Goal: Task Accomplishment & Management: Use online tool/utility

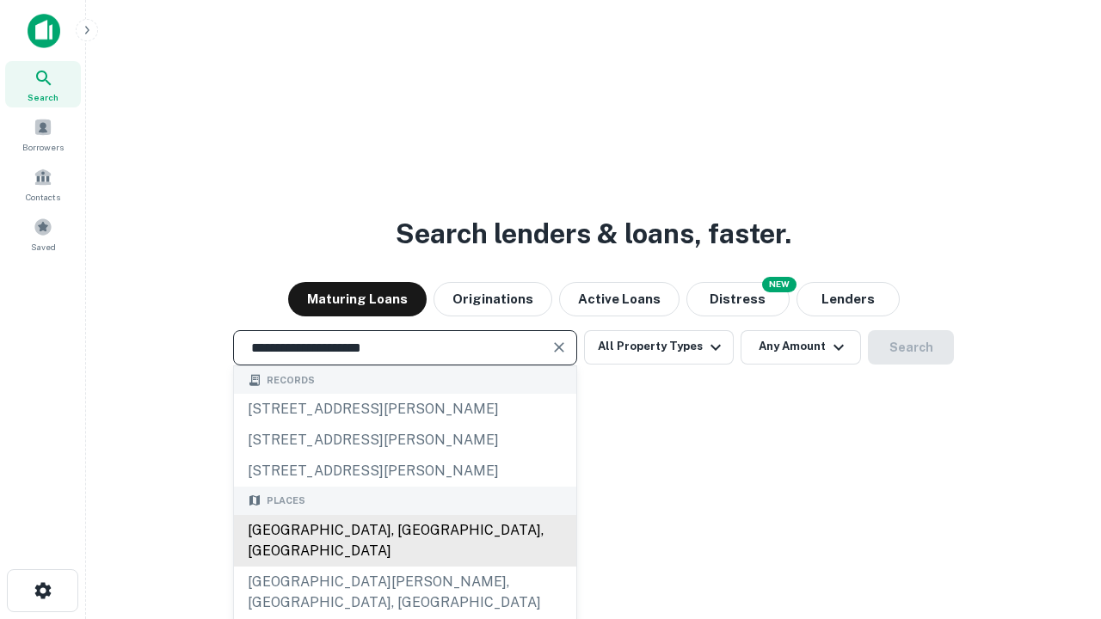
click at [404, 567] on div "[GEOGRAPHIC_DATA], [GEOGRAPHIC_DATA], [GEOGRAPHIC_DATA]" at bounding box center [405, 541] width 342 height 52
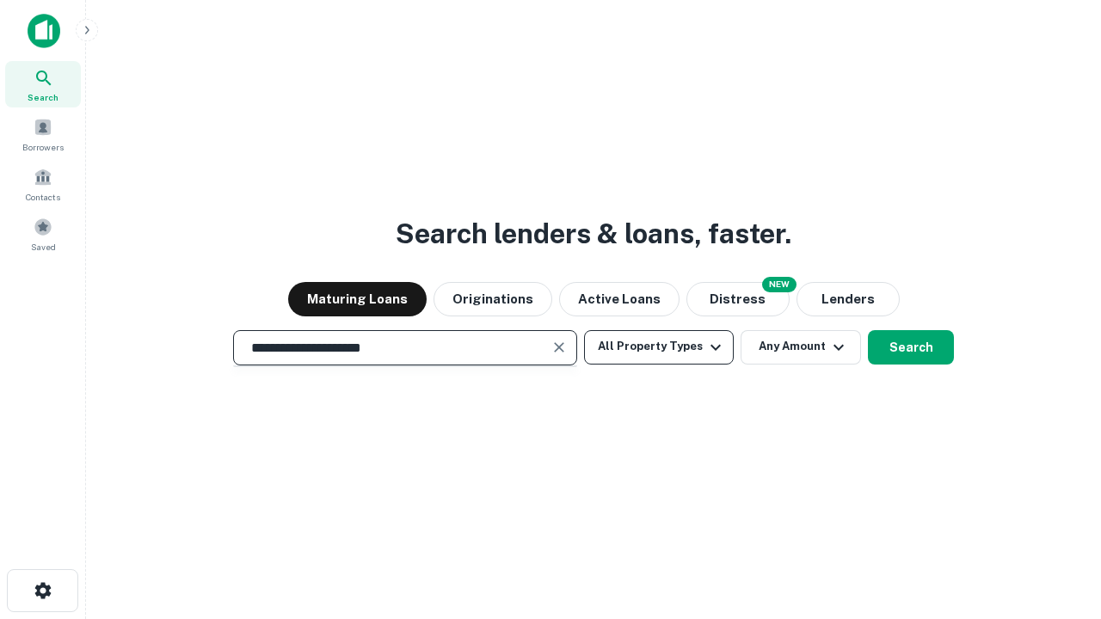
type input "**********"
click at [659, 347] on button "All Property Types" at bounding box center [659, 347] width 150 height 34
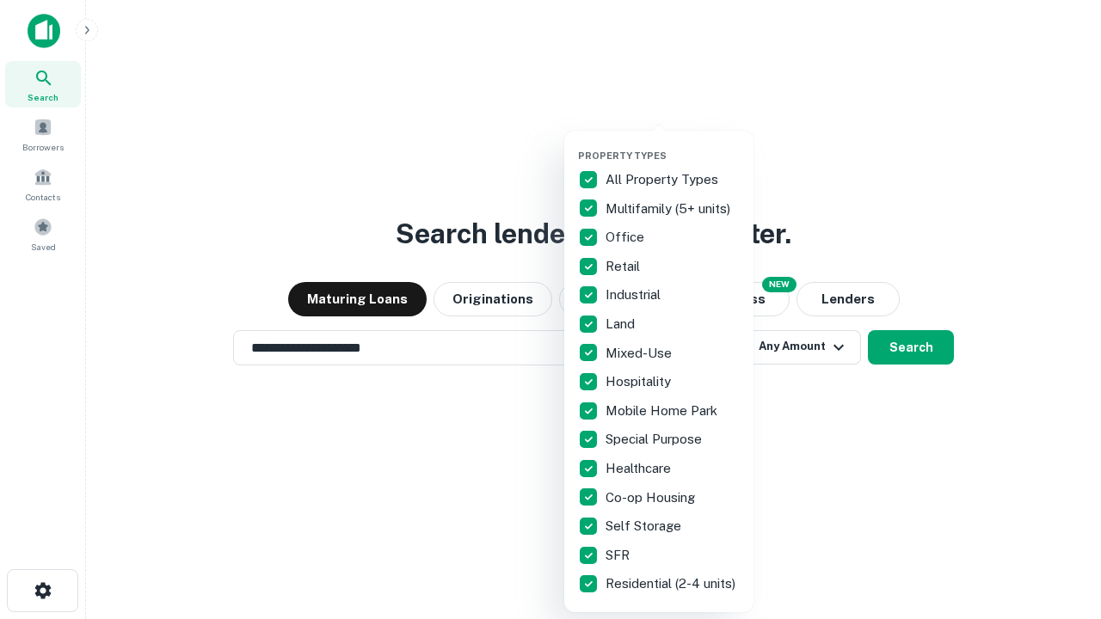
click at [673, 145] on button "button" at bounding box center [672, 145] width 189 height 1
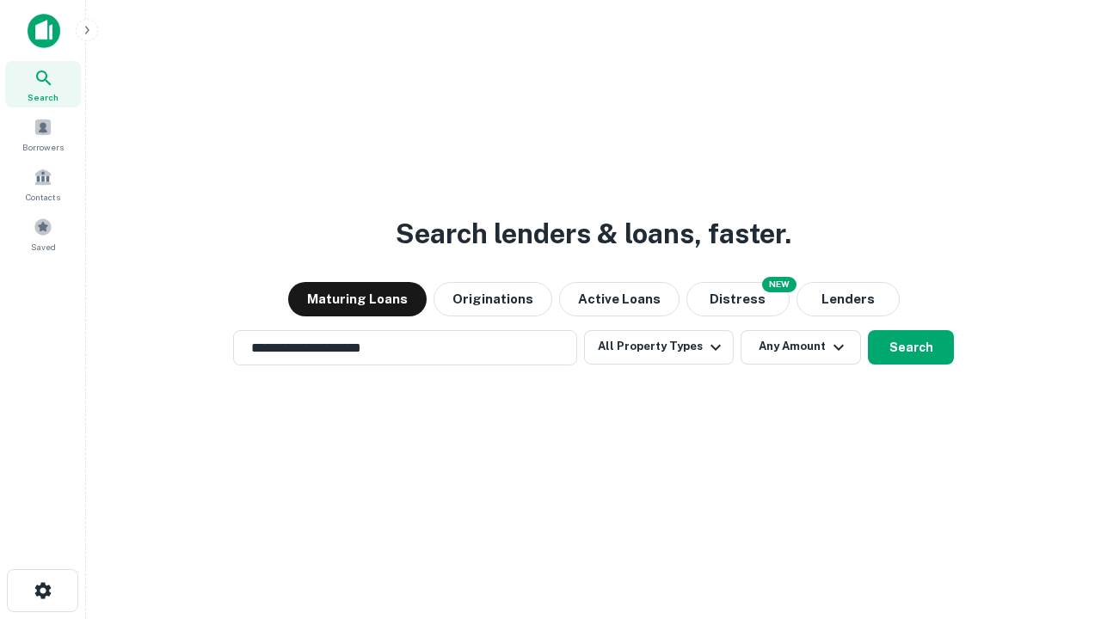
scroll to position [27, 0]
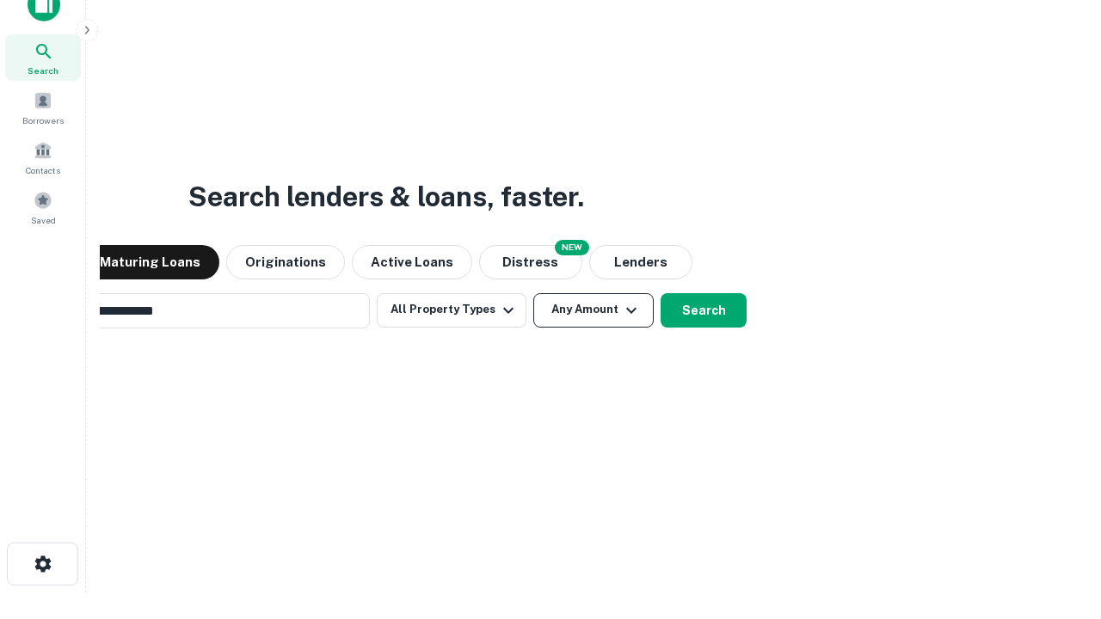
click at [533, 293] on button "Any Amount" at bounding box center [593, 310] width 120 height 34
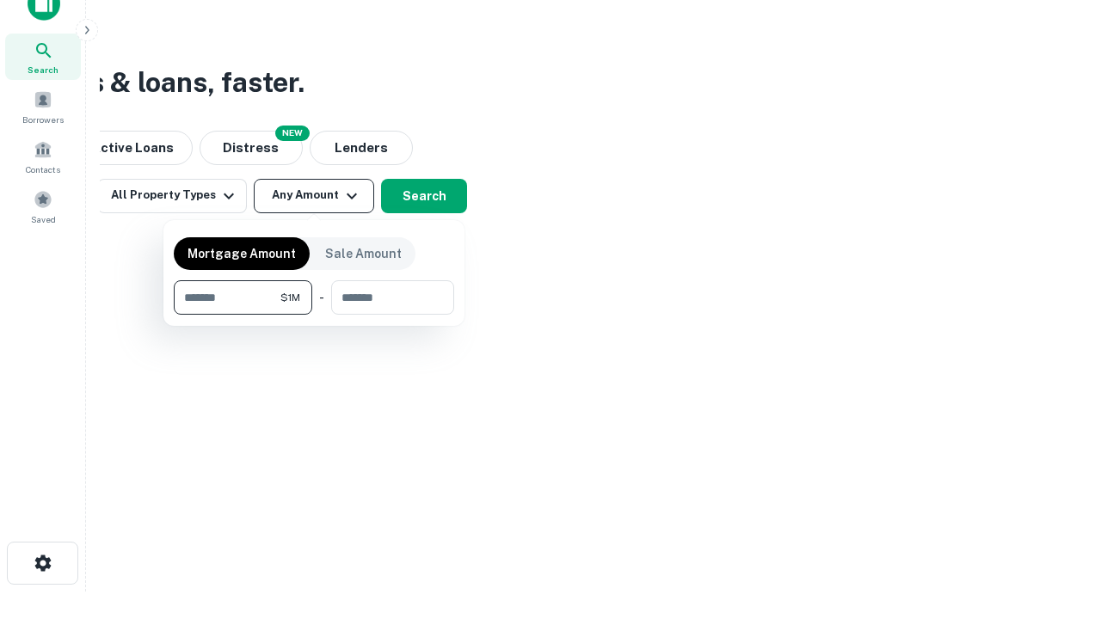
type input "*******"
click at [314, 315] on button "button" at bounding box center [314, 315] width 280 height 1
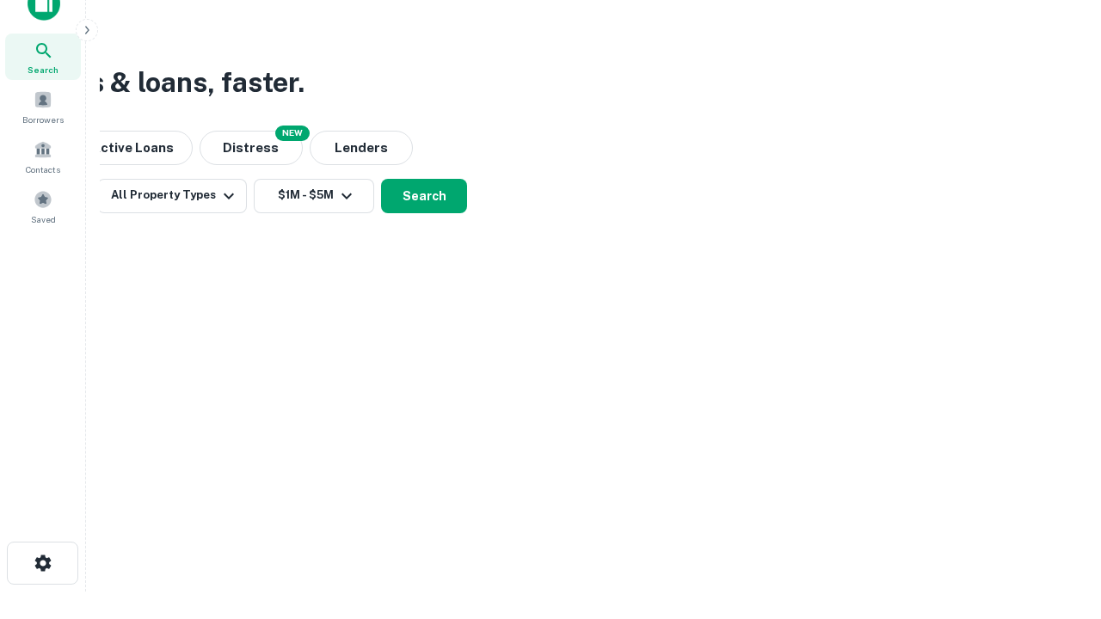
scroll to position [10, 317]
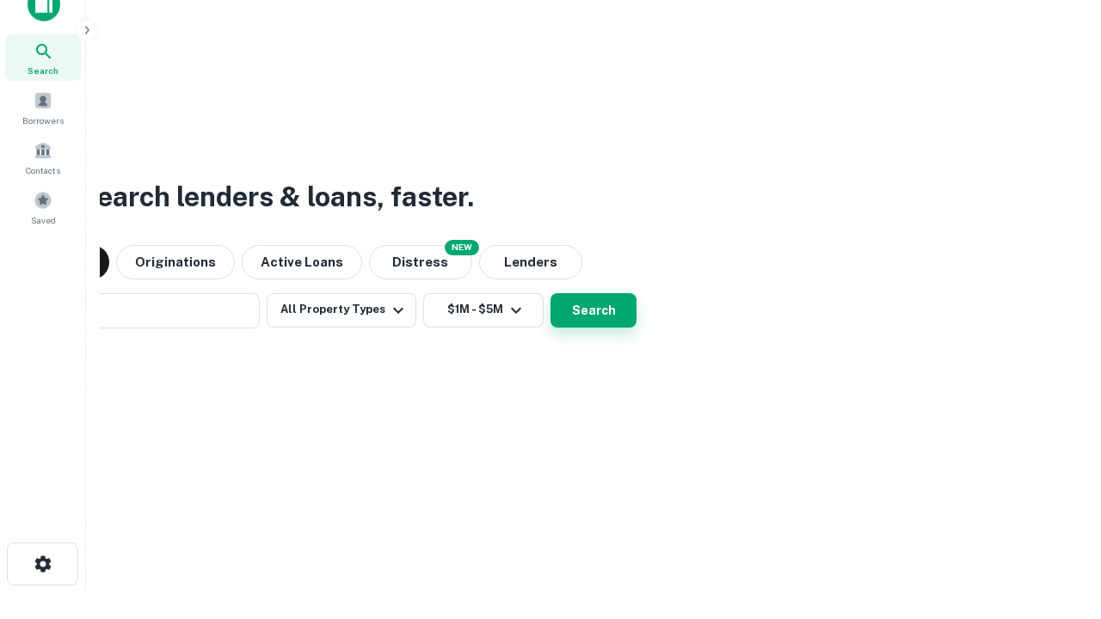
click at [551, 293] on button "Search" at bounding box center [594, 310] width 86 height 34
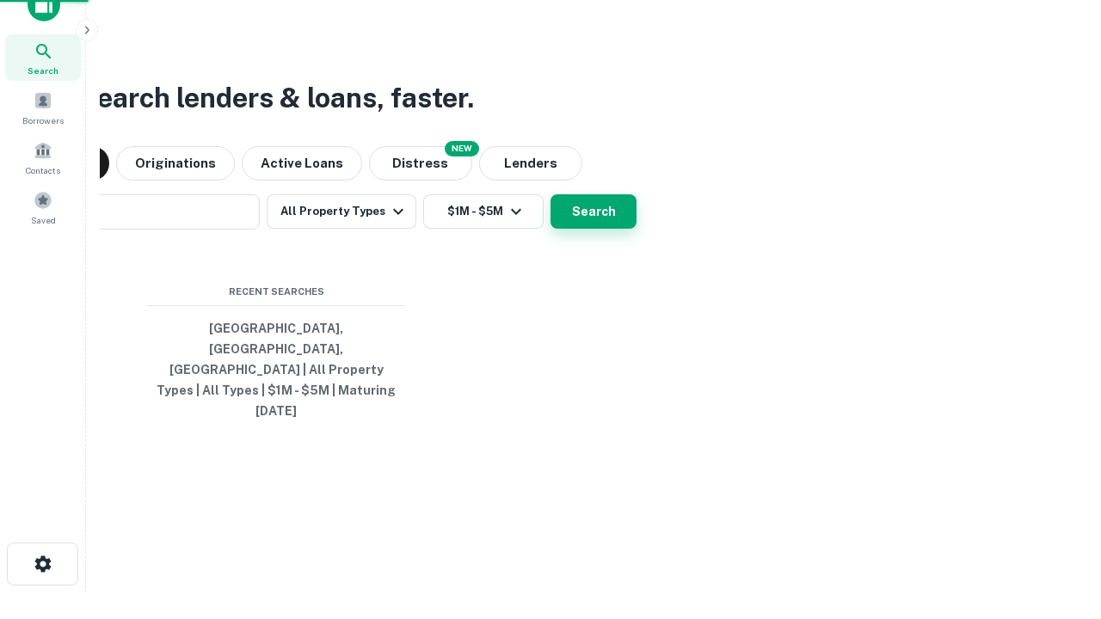
scroll to position [46, 487]
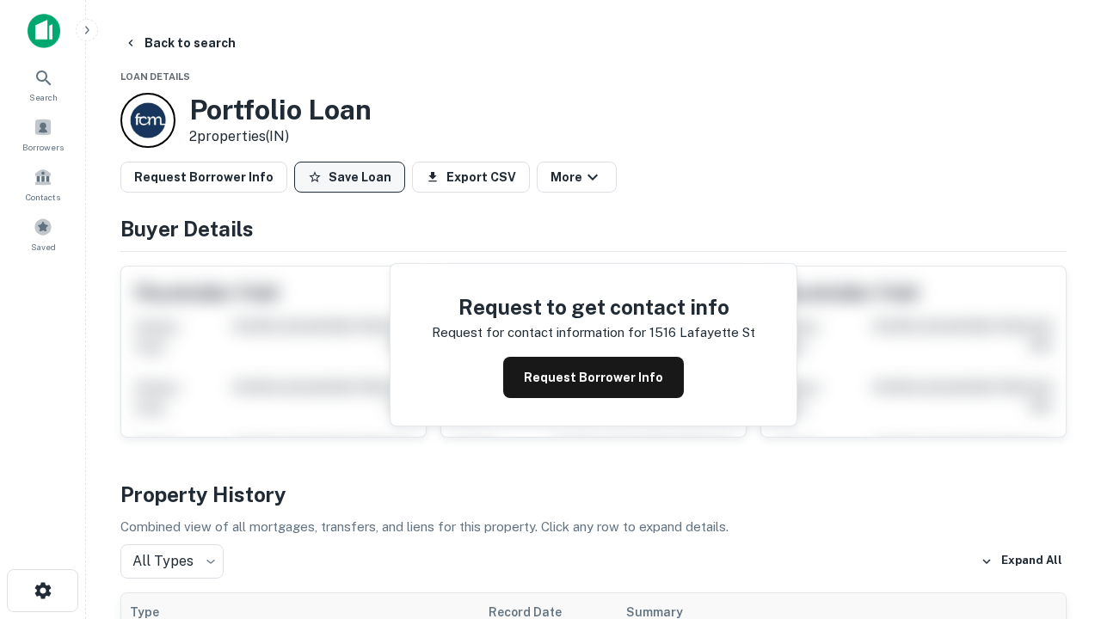
click at [349, 177] on button "Save Loan" at bounding box center [349, 177] width 111 height 31
click at [354, 177] on button "Loan Saved" at bounding box center [353, 177] width 119 height 31
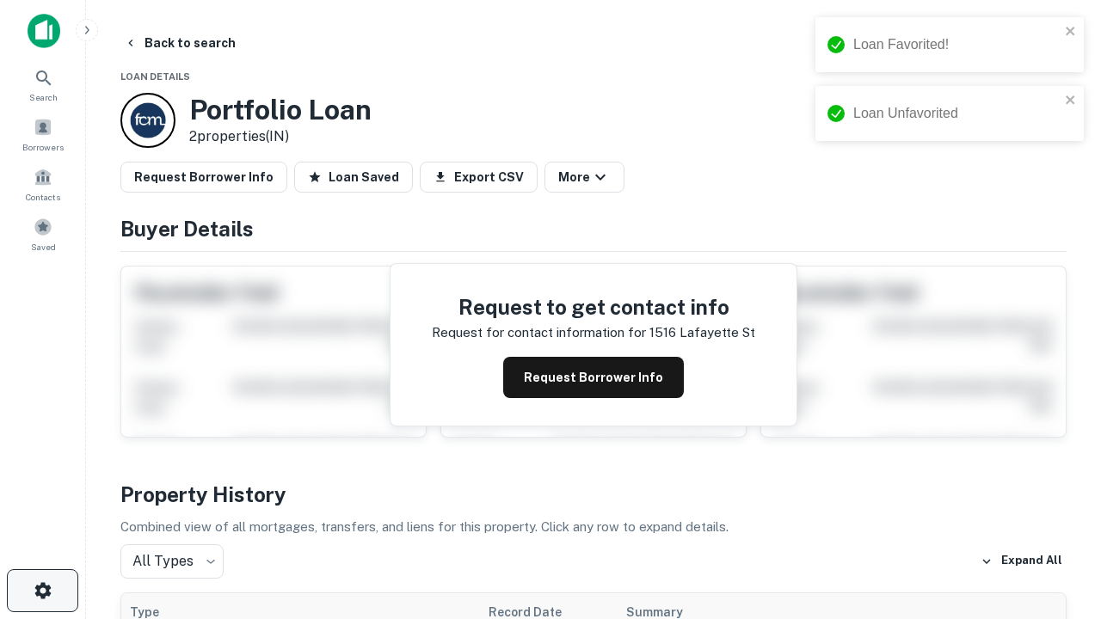
click at [42, 591] on icon "button" at bounding box center [43, 591] width 21 height 21
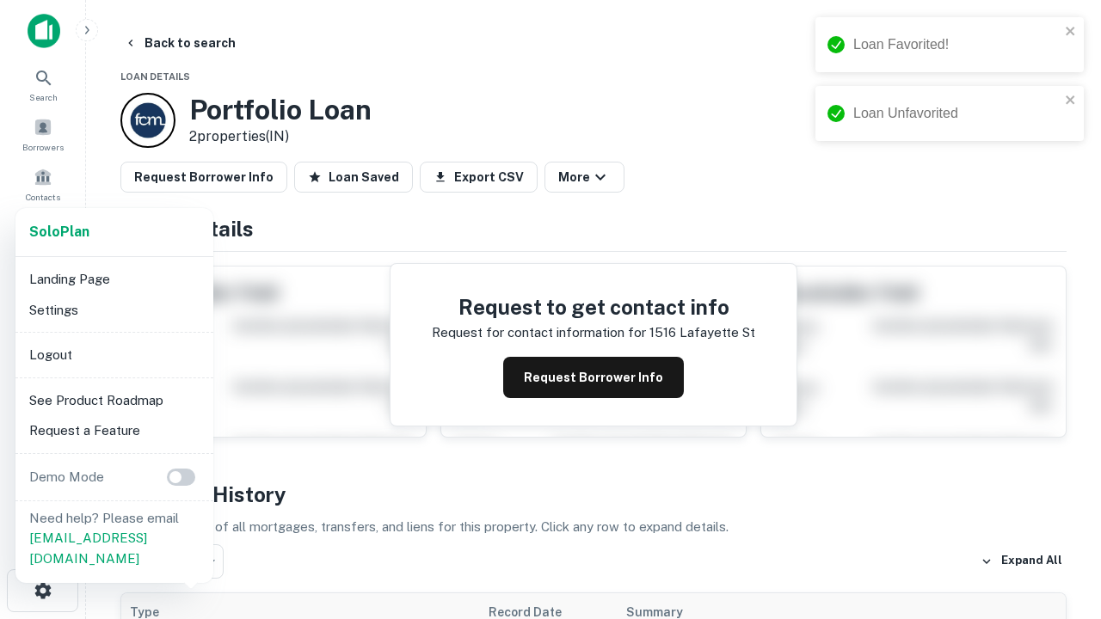
click at [114, 354] on li "Logout" at bounding box center [114, 355] width 184 height 31
